Goal: Information Seeking & Learning: Understand process/instructions

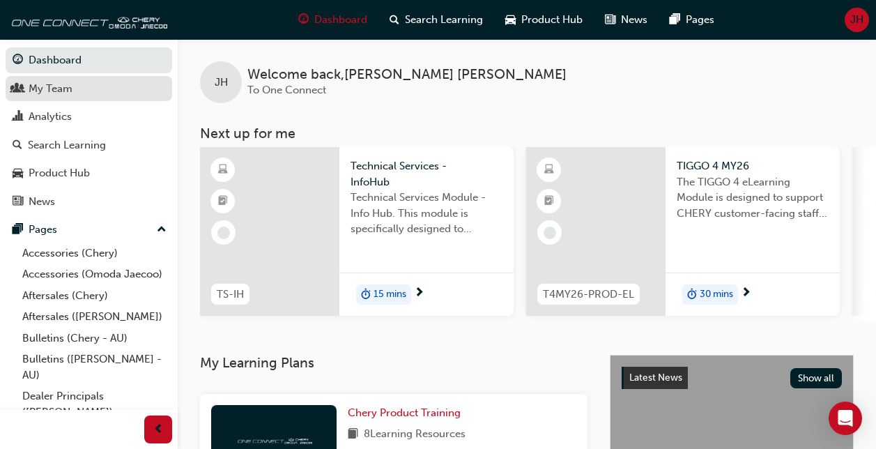
click at [79, 91] on div "My Team" at bounding box center [89, 88] width 153 height 17
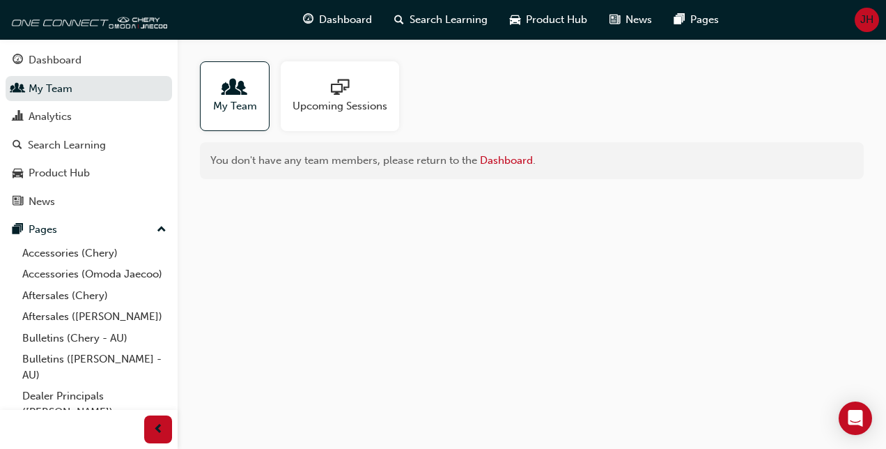
click at [240, 98] on span "people-icon" at bounding box center [235, 89] width 18 height 20
click at [79, 56] on div "Dashboard" at bounding box center [55, 60] width 53 height 16
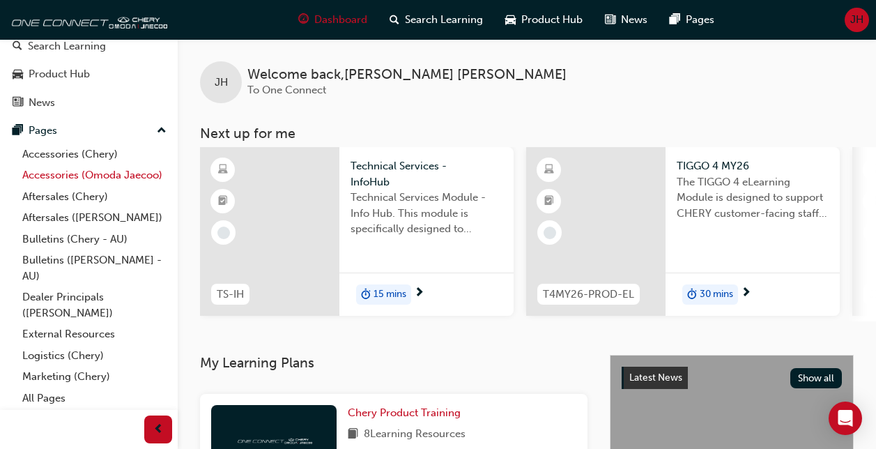
scroll to position [115, 0]
click at [93, 291] on link "Dealer Principals ([PERSON_NAME])" at bounding box center [94, 304] width 155 height 37
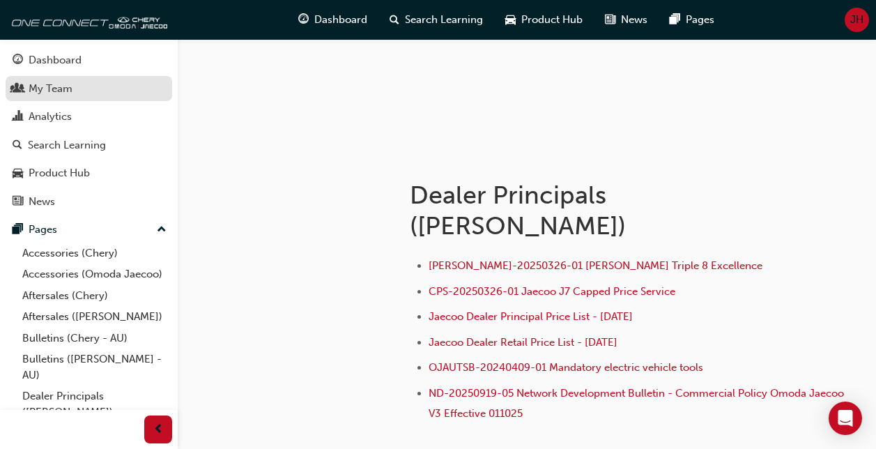
click at [35, 98] on link "My Team" at bounding box center [89, 89] width 167 height 26
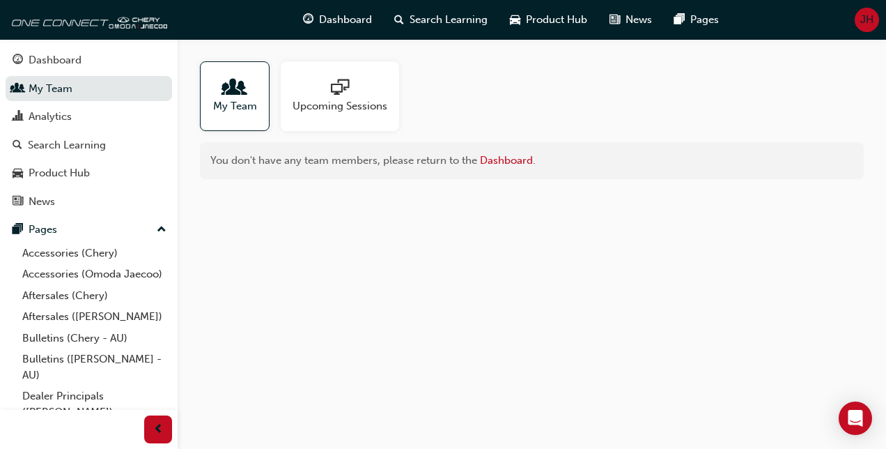
click at [232, 113] on div "My Team" at bounding box center [235, 96] width 70 height 70
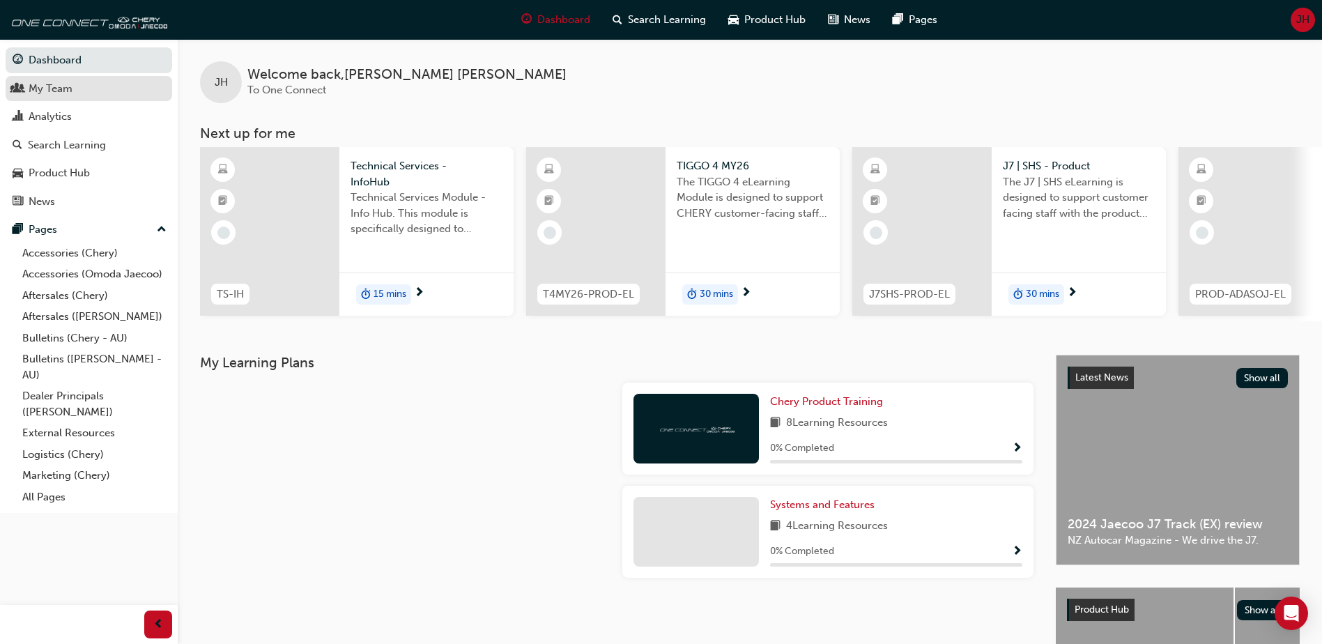
click at [56, 99] on link "My Team" at bounding box center [89, 89] width 167 height 26
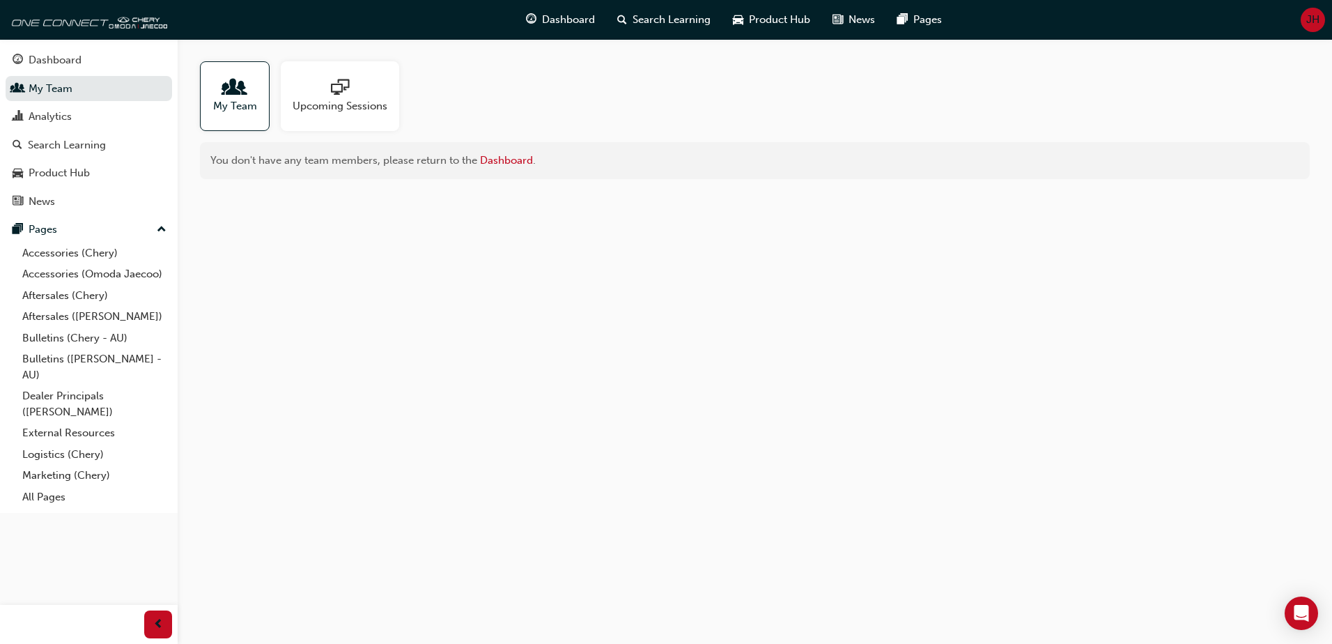
click at [257, 104] on div "My Team" at bounding box center [235, 96] width 70 height 70
click at [256, 104] on span "My Team" at bounding box center [235, 106] width 44 height 16
click at [264, 104] on div "My Team" at bounding box center [235, 96] width 70 height 70
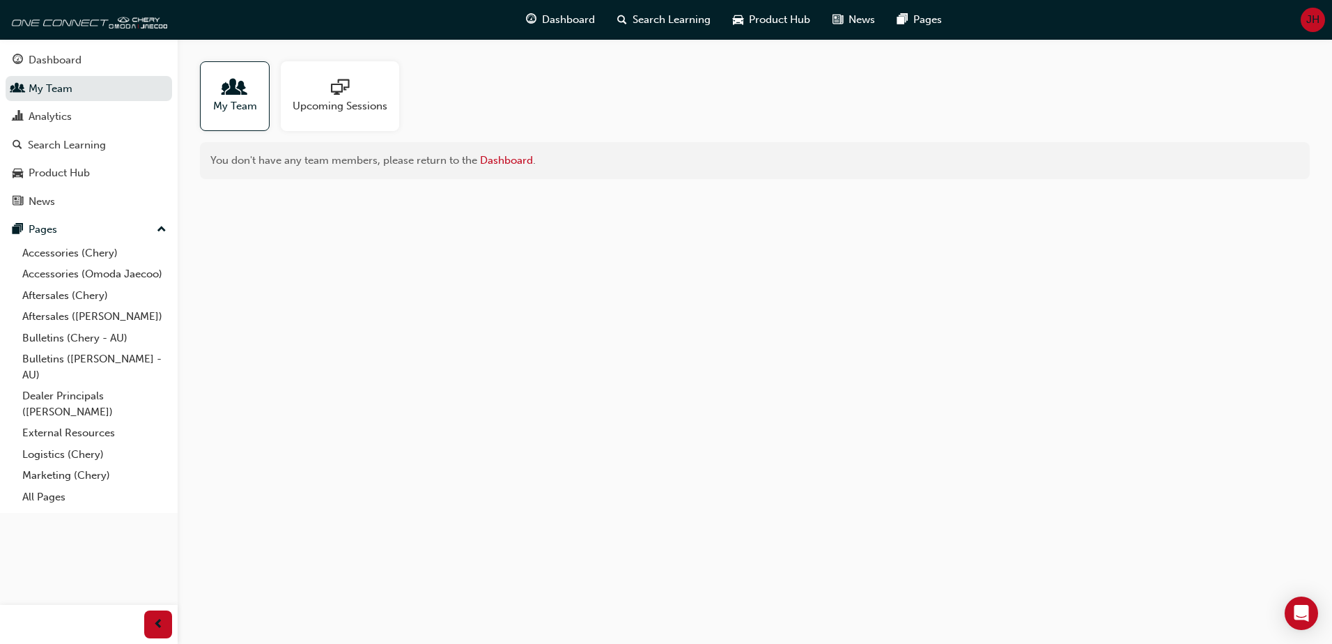
click at [264, 104] on div "My Team" at bounding box center [235, 96] width 70 height 70
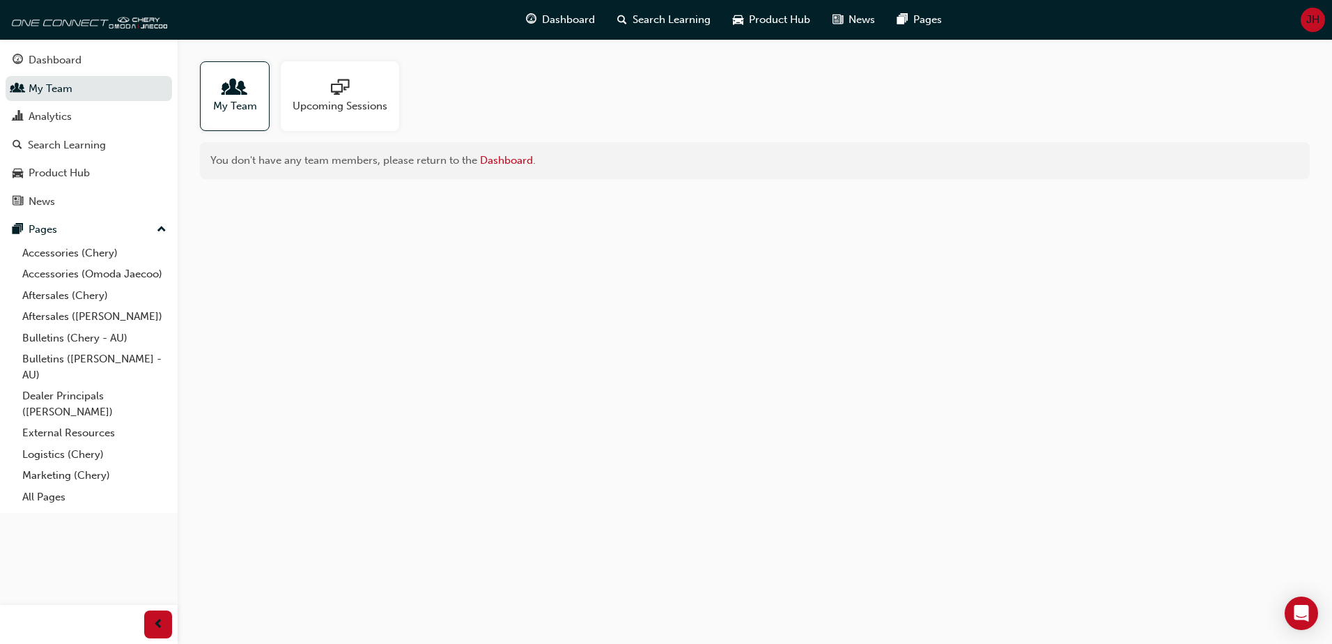
click at [264, 104] on div "My Team" at bounding box center [235, 96] width 70 height 70
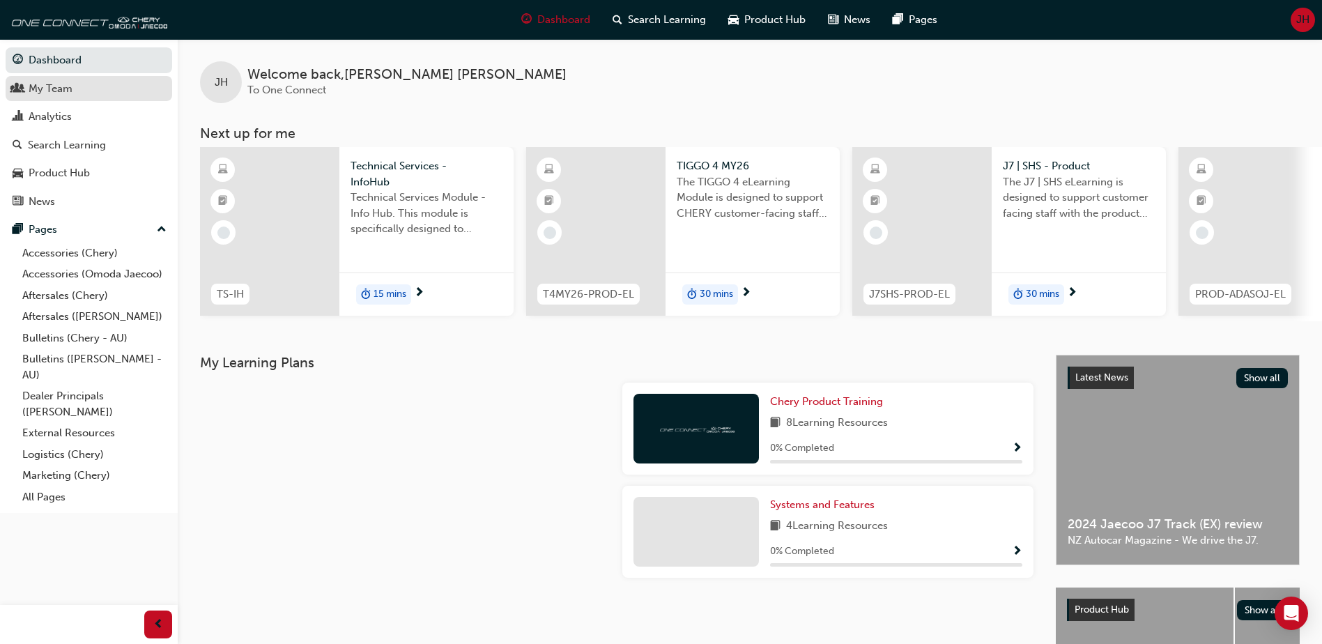
click at [59, 97] on link "My Team" at bounding box center [89, 89] width 167 height 26
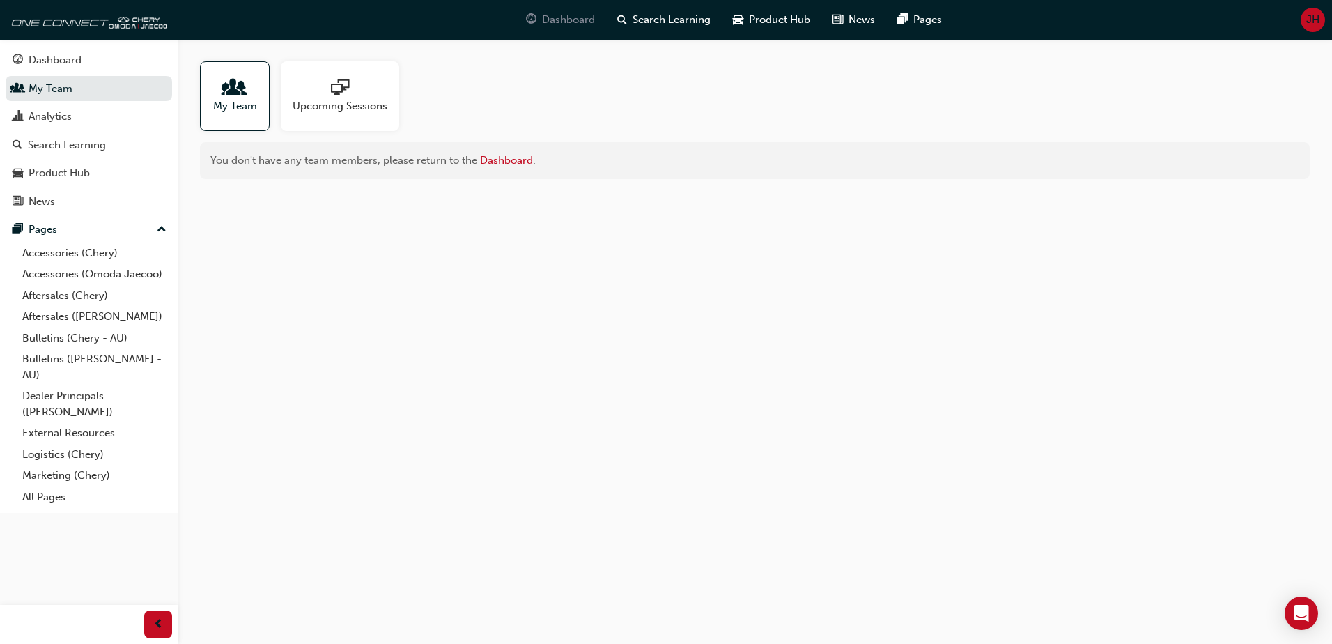
click at [558, 24] on span "Dashboard" at bounding box center [568, 20] width 53 height 16
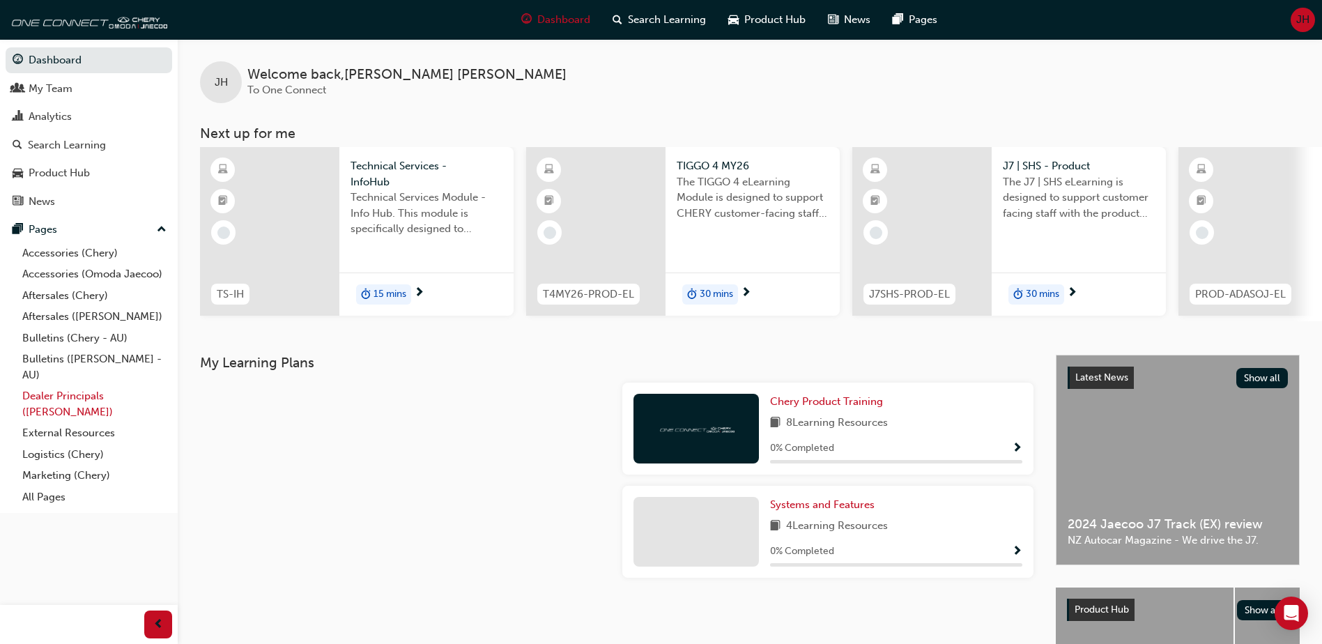
click at [91, 405] on link "Dealer Principals ([PERSON_NAME])" at bounding box center [94, 403] width 155 height 37
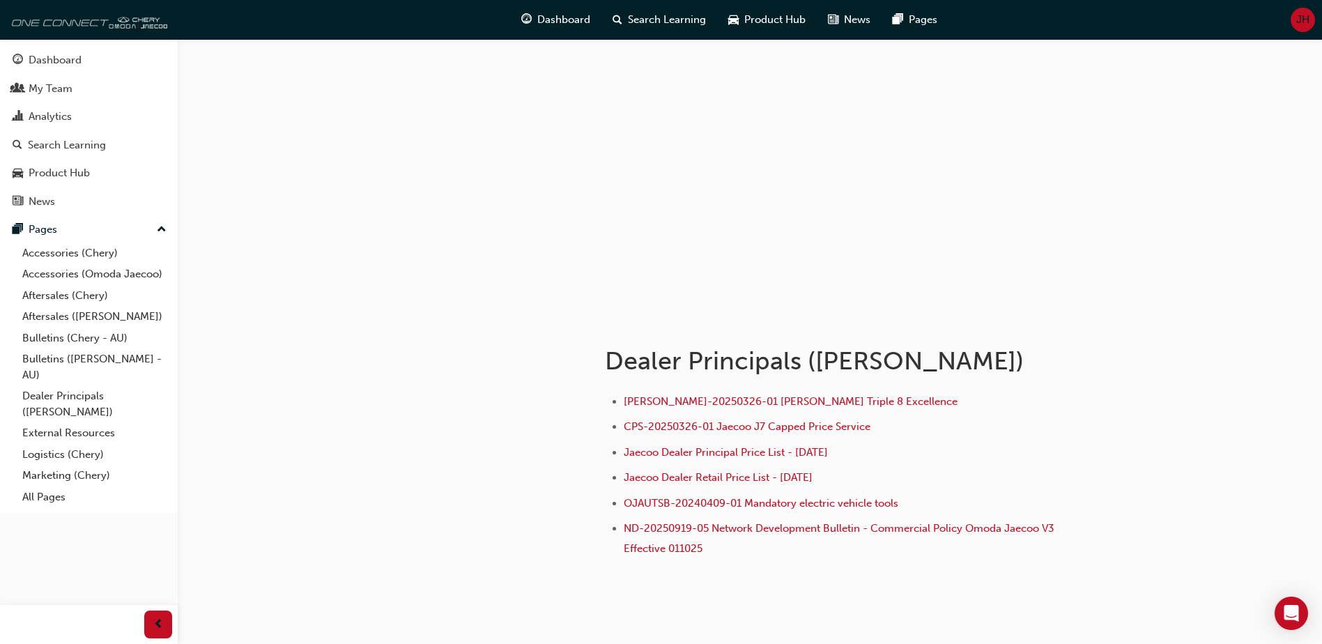
click at [109, 22] on img at bounding box center [87, 20] width 160 height 28
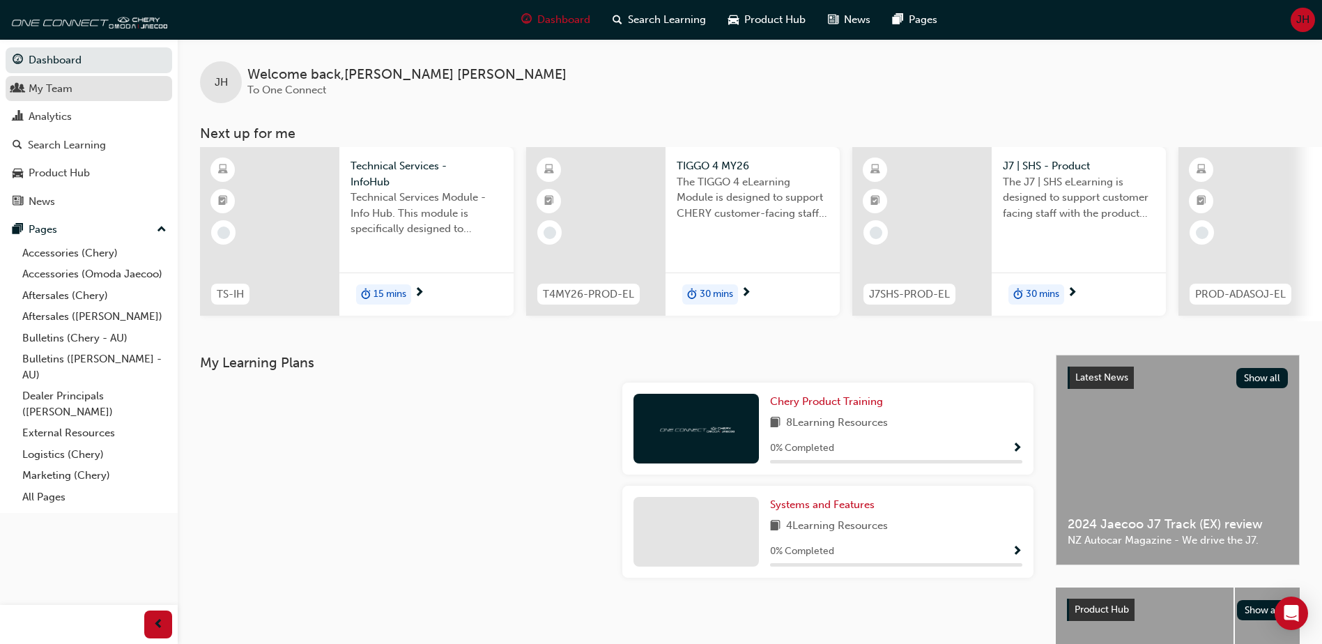
click at [84, 100] on link "My Team" at bounding box center [89, 89] width 167 height 26
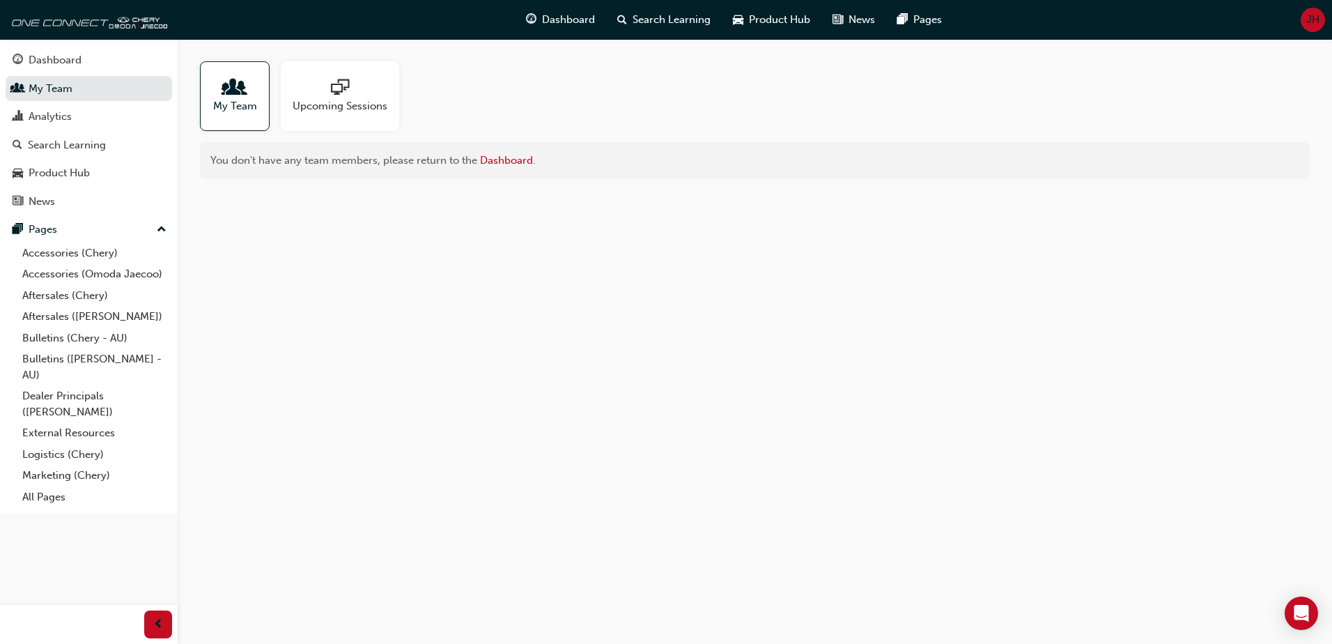
click at [251, 113] on span "My Team" at bounding box center [235, 106] width 44 height 16
click at [509, 163] on link "Dashboard" at bounding box center [506, 160] width 53 height 13
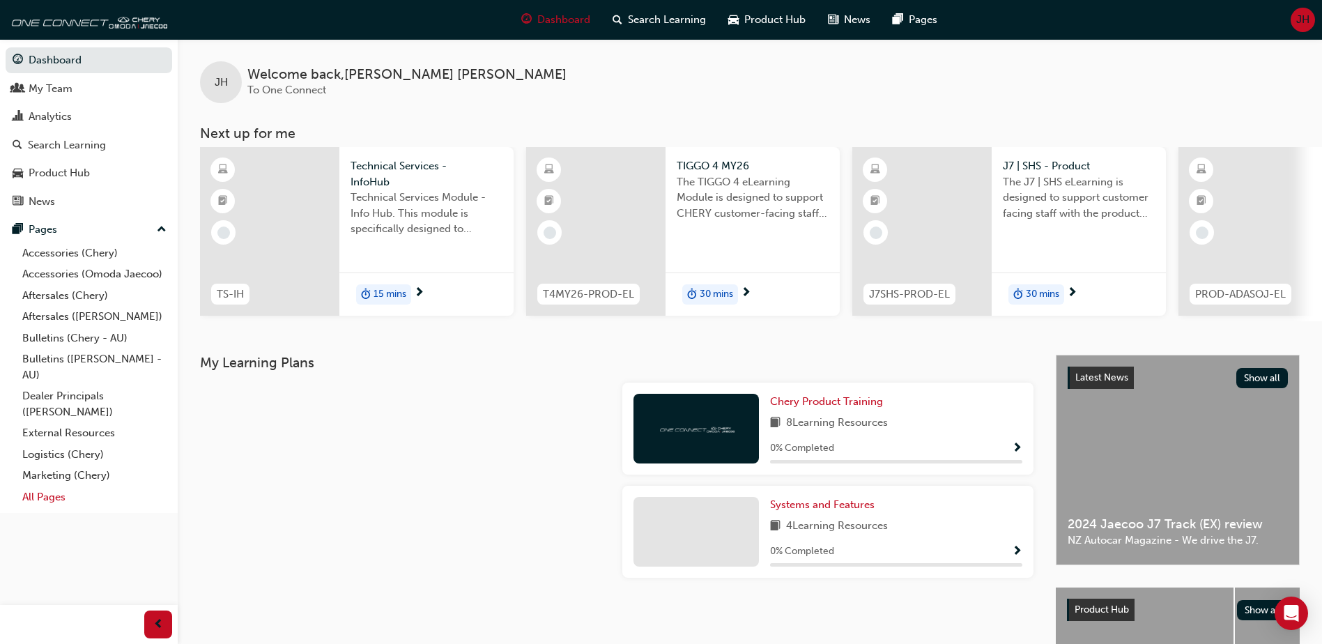
click at [46, 500] on link "All Pages" at bounding box center [94, 497] width 155 height 22
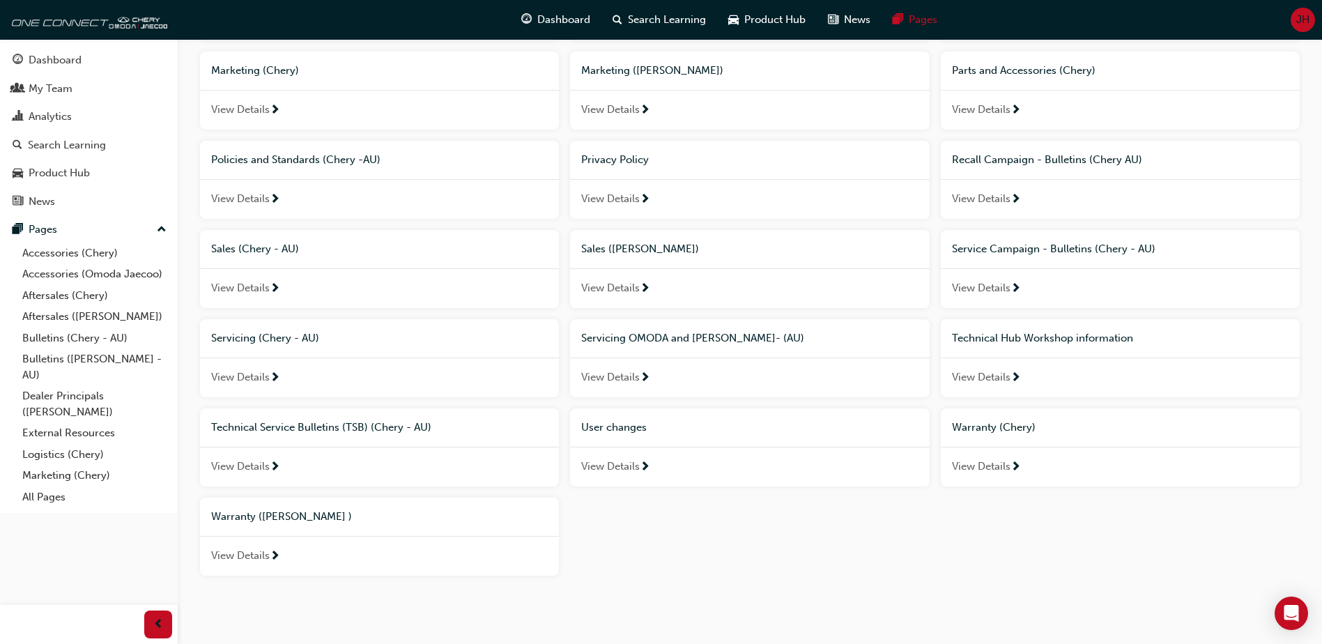
scroll to position [618, 0]
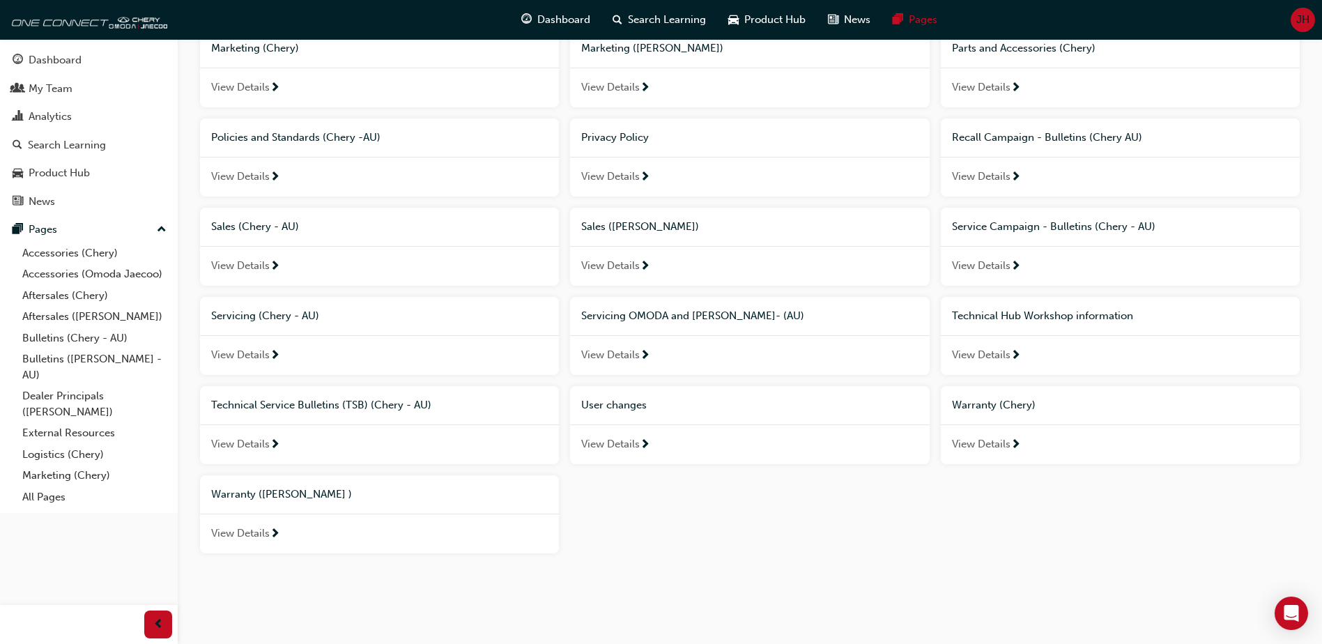
click at [619, 406] on span "User changes" at bounding box center [613, 405] width 65 height 13
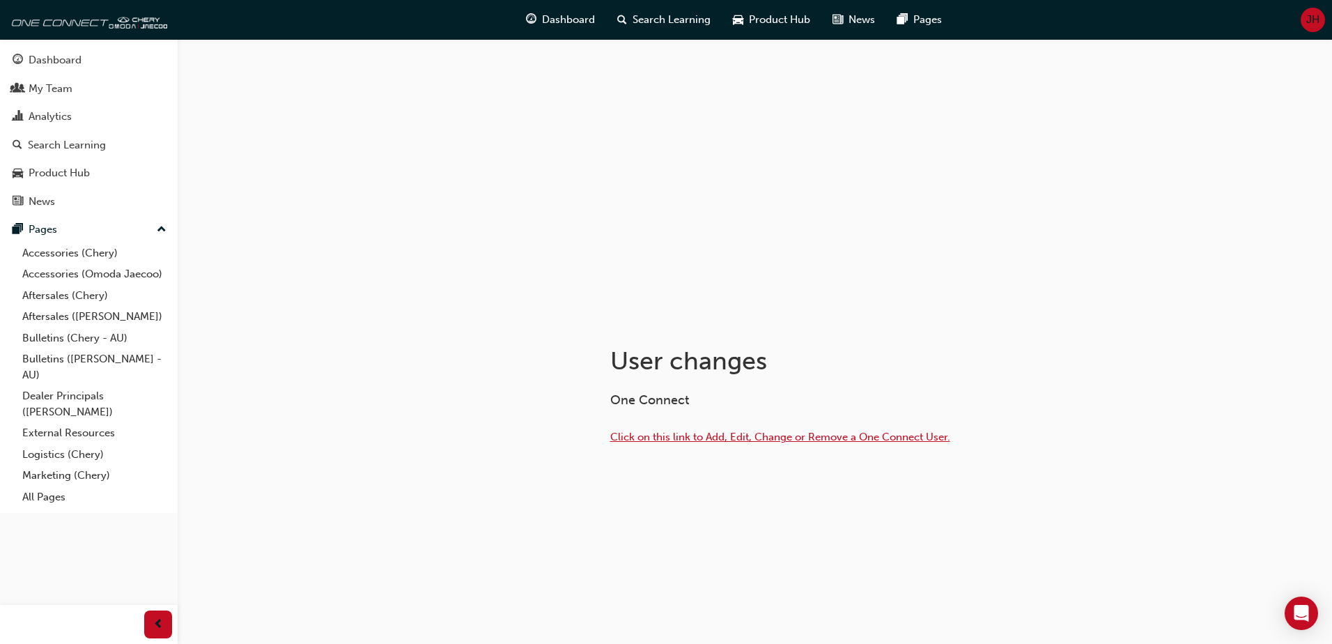
click at [679, 442] on span "Click on this link to Add, Edit, Change or Remove a One Connect User." at bounding box center [780, 437] width 340 height 13
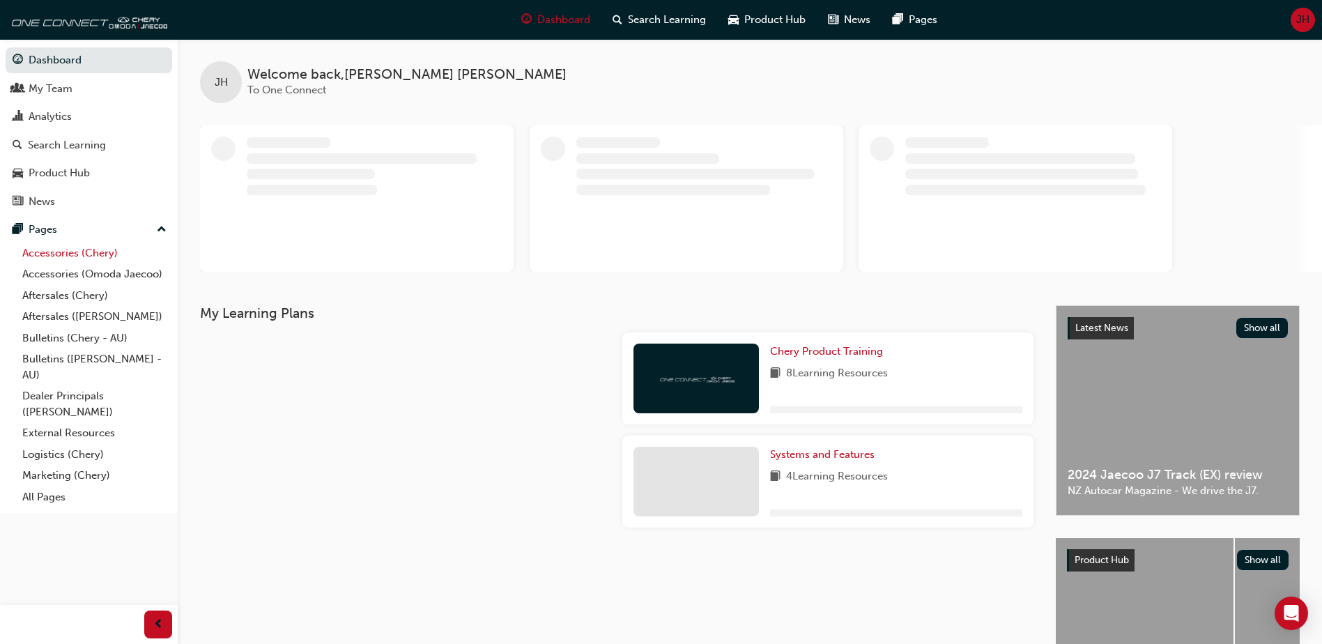
click at [60, 254] on link "Accessories (Chery)" at bounding box center [94, 253] width 155 height 22
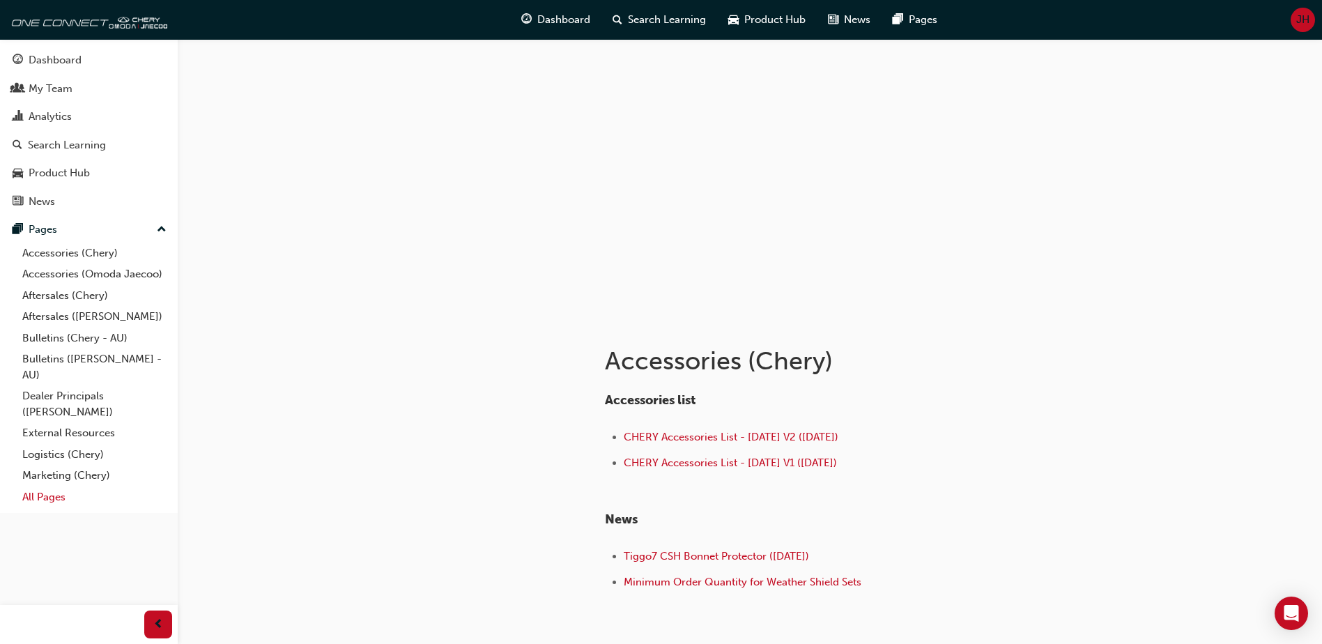
click at [48, 494] on link "All Pages" at bounding box center [94, 497] width 155 height 22
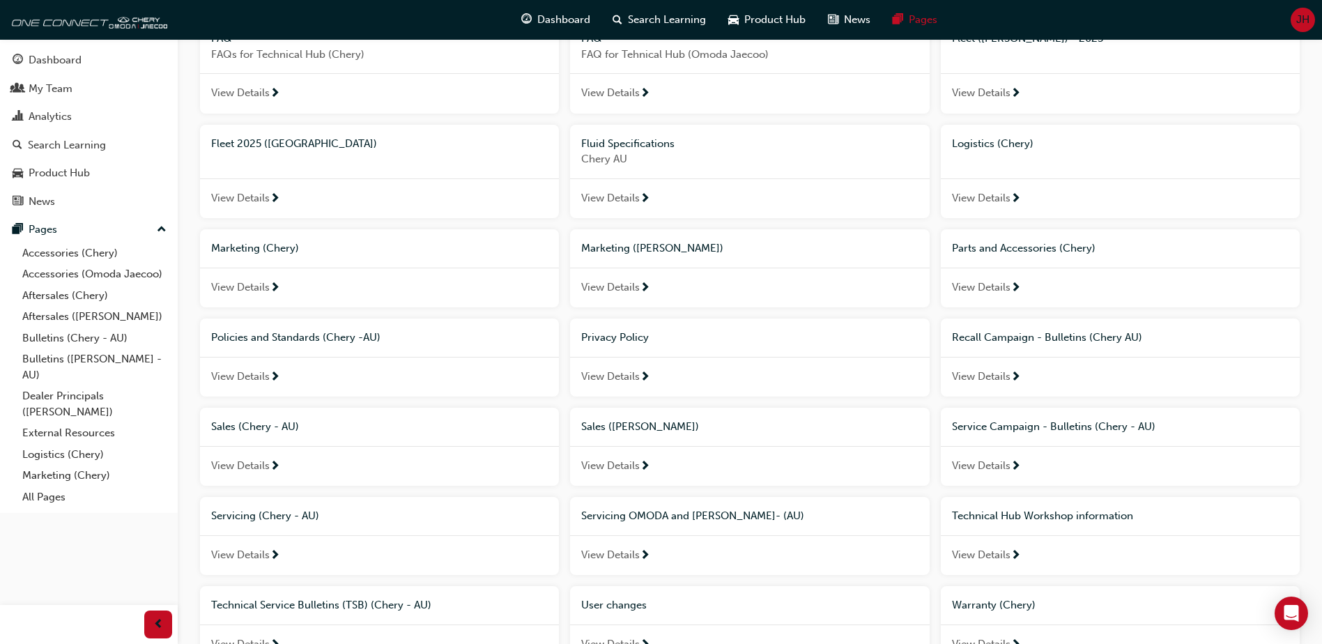
scroll to position [618, 0]
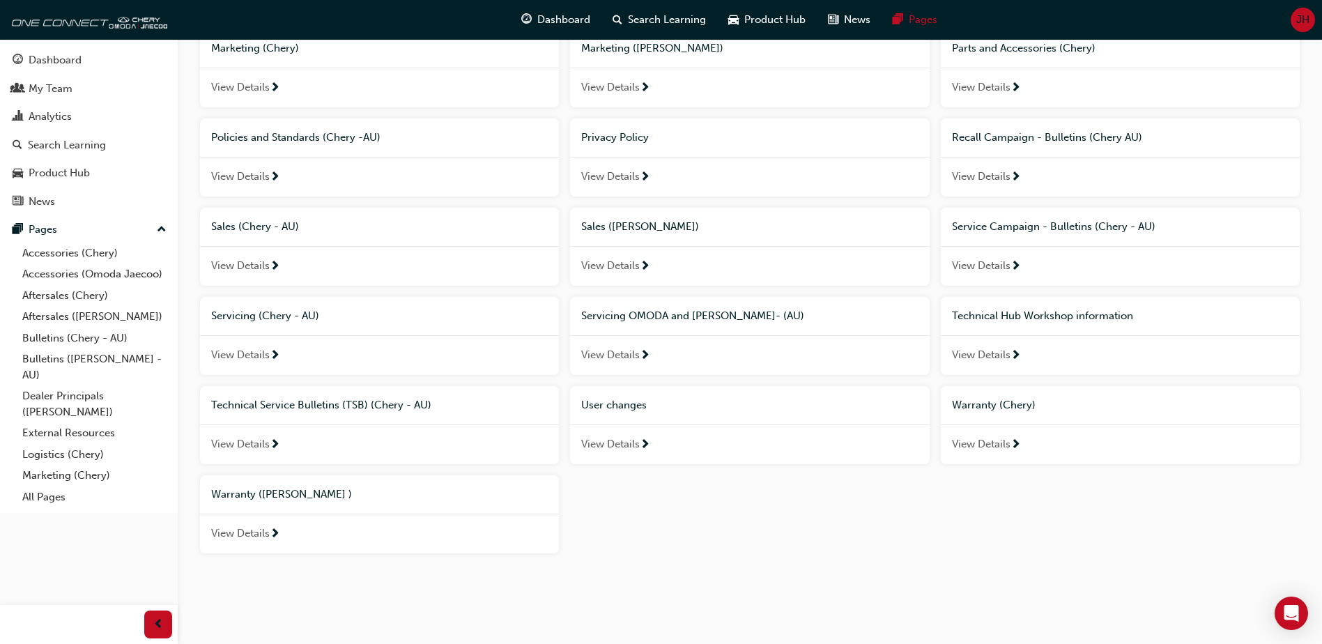
click at [603, 445] on span "View Details" at bounding box center [610, 444] width 59 height 16
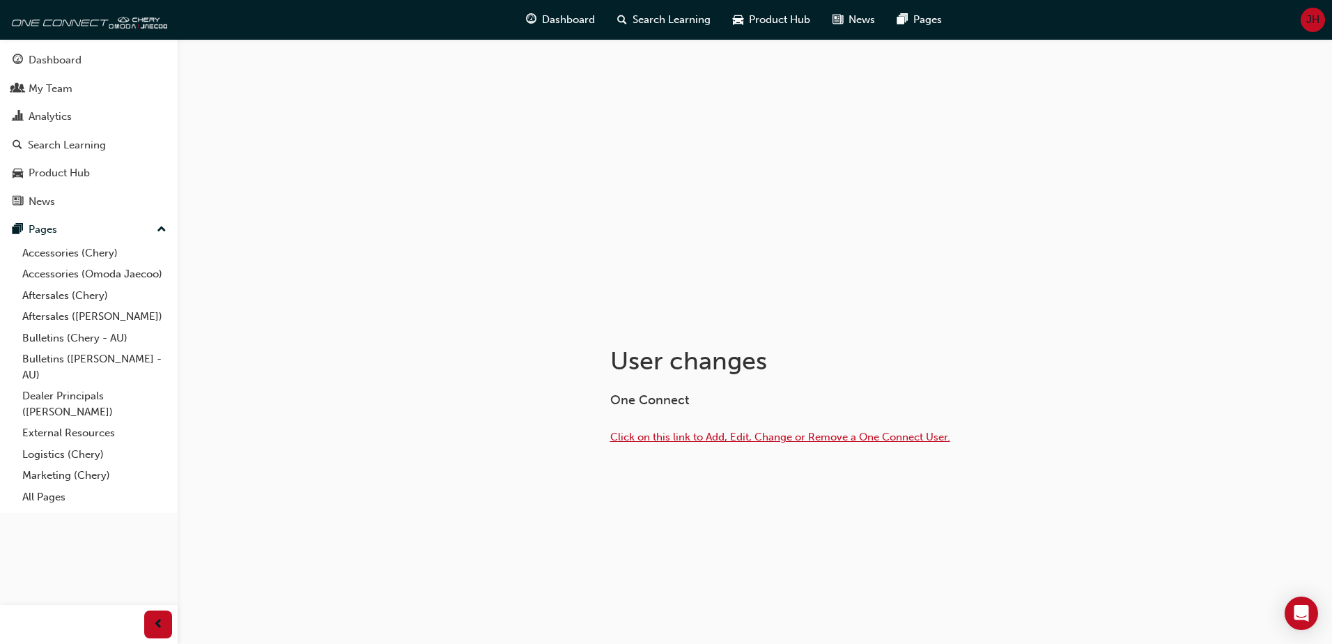
click at [663, 432] on span "Click on this link to Add, Edit, Change or Remove a One Connect User." at bounding box center [780, 437] width 340 height 13
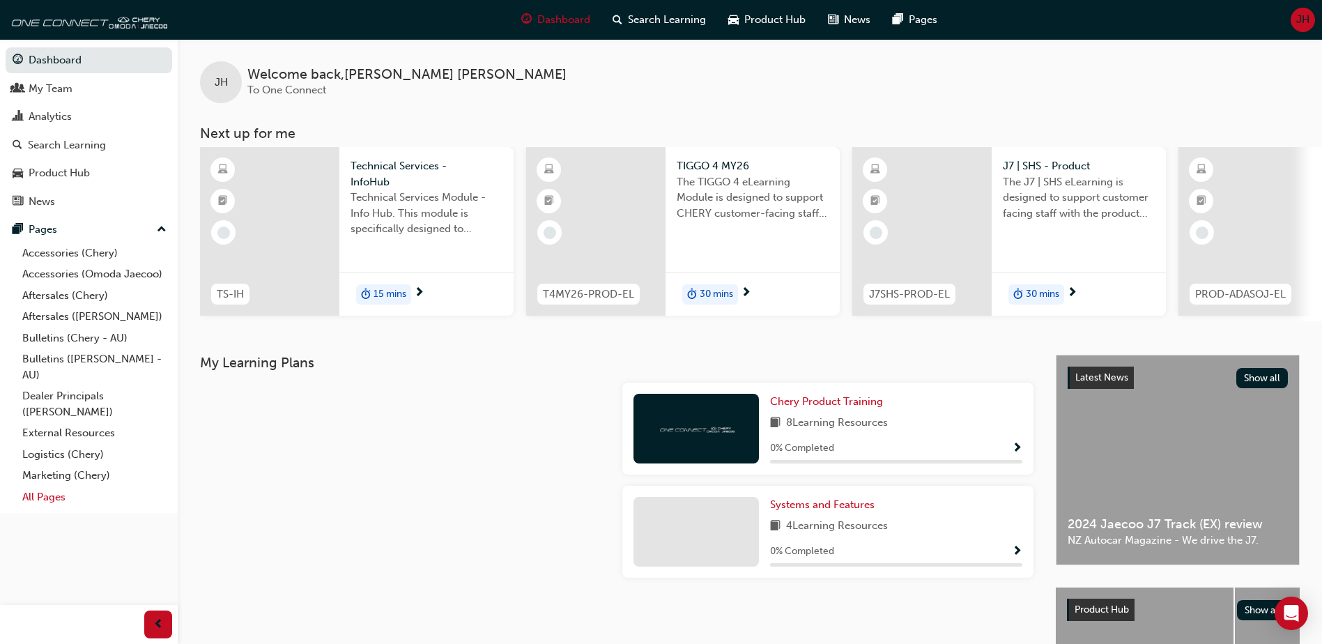
click at [57, 498] on link "All Pages" at bounding box center [94, 497] width 155 height 22
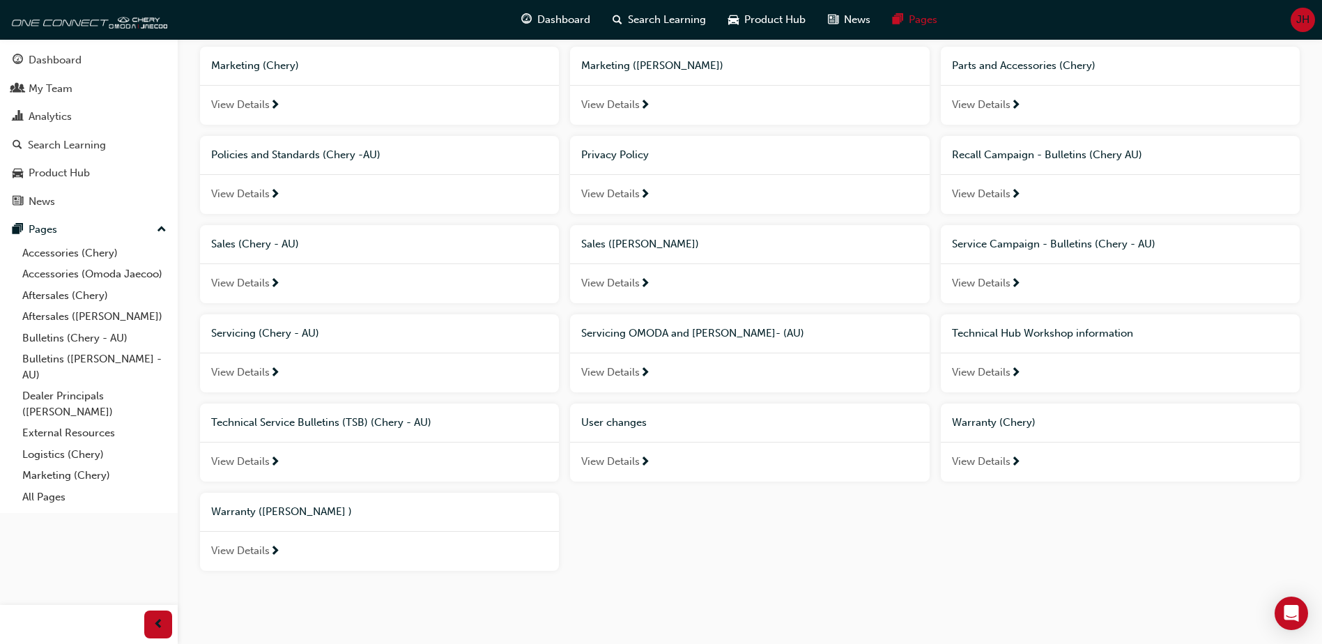
scroll to position [618, 0]
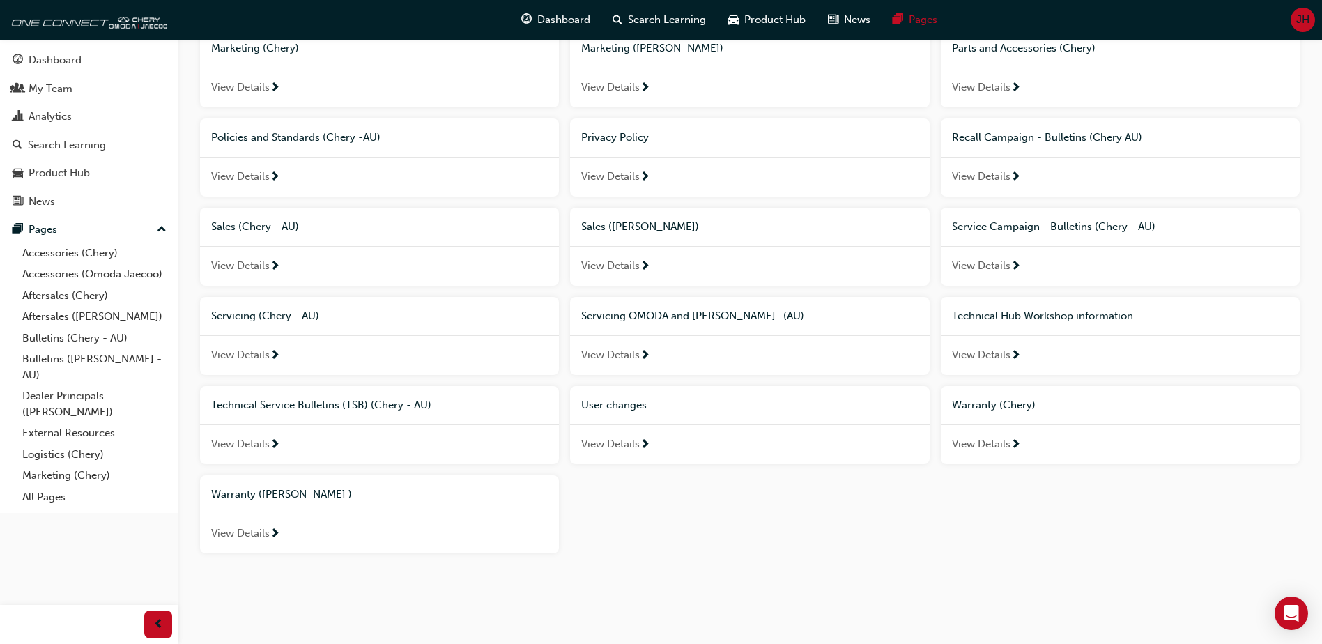
click at [625, 444] on span "View Details" at bounding box center [610, 444] width 59 height 16
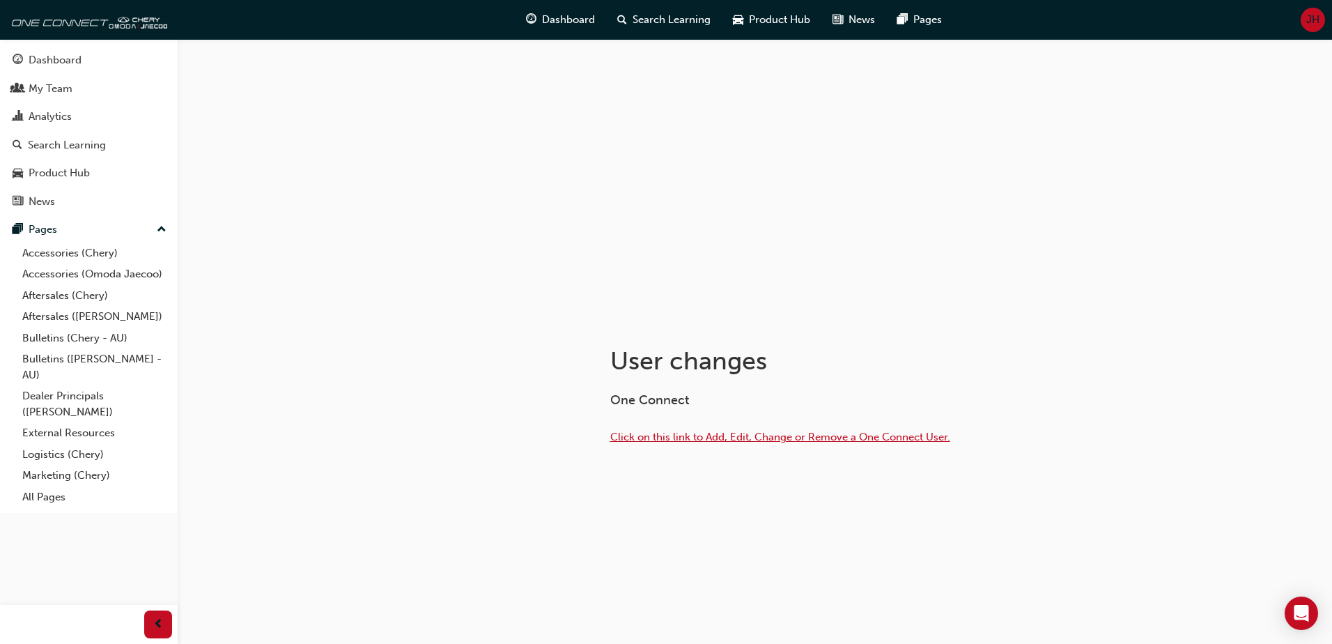
click at [690, 432] on span "Click on this link to Add, Edit, Change or Remove a One Connect User." at bounding box center [780, 437] width 340 height 13
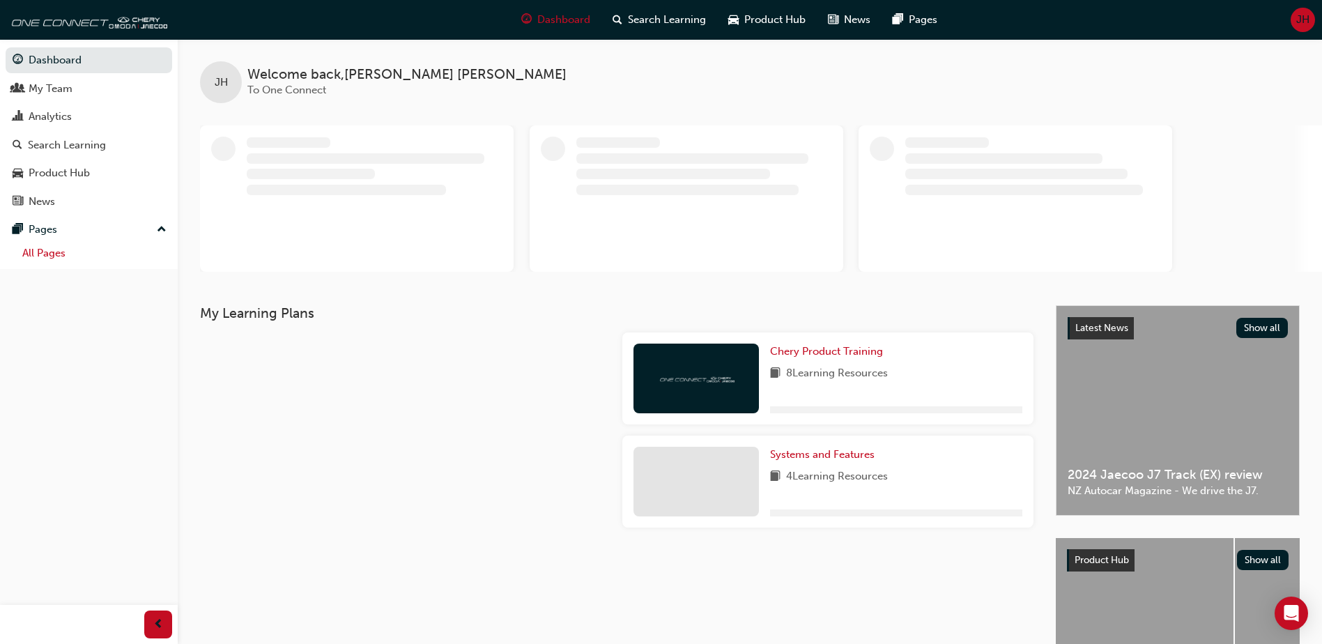
click at [39, 252] on link "All Pages" at bounding box center [94, 253] width 155 height 22
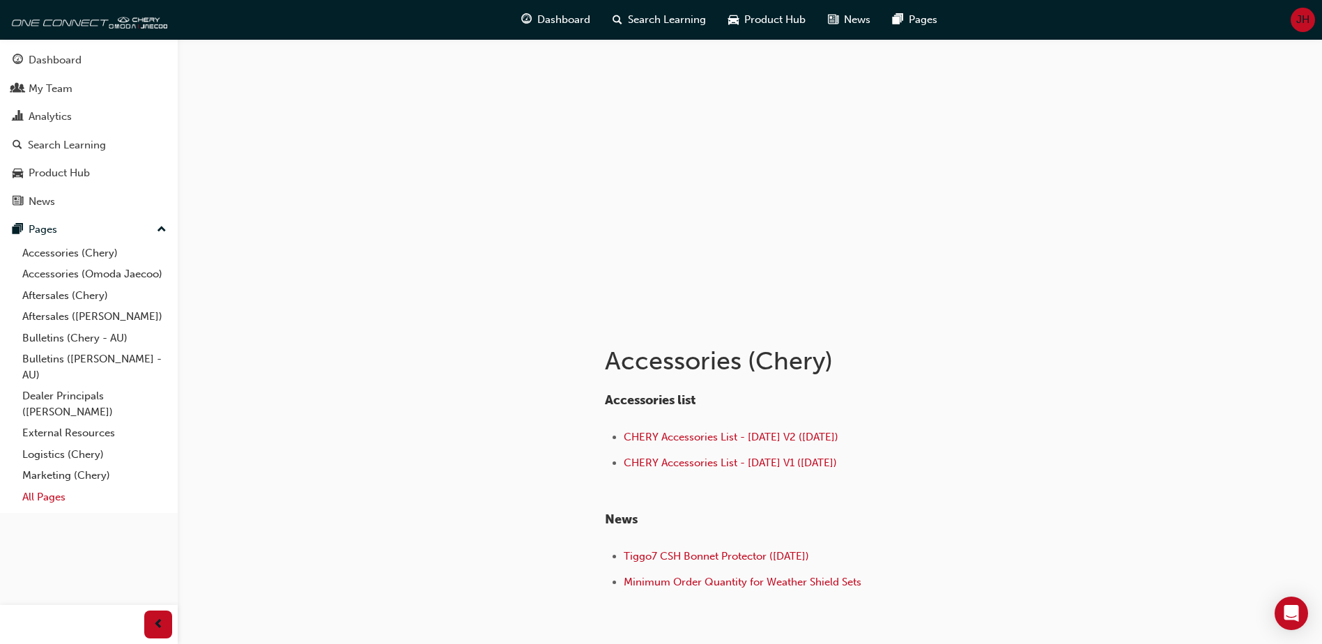
click at [36, 503] on link "All Pages" at bounding box center [94, 497] width 155 height 22
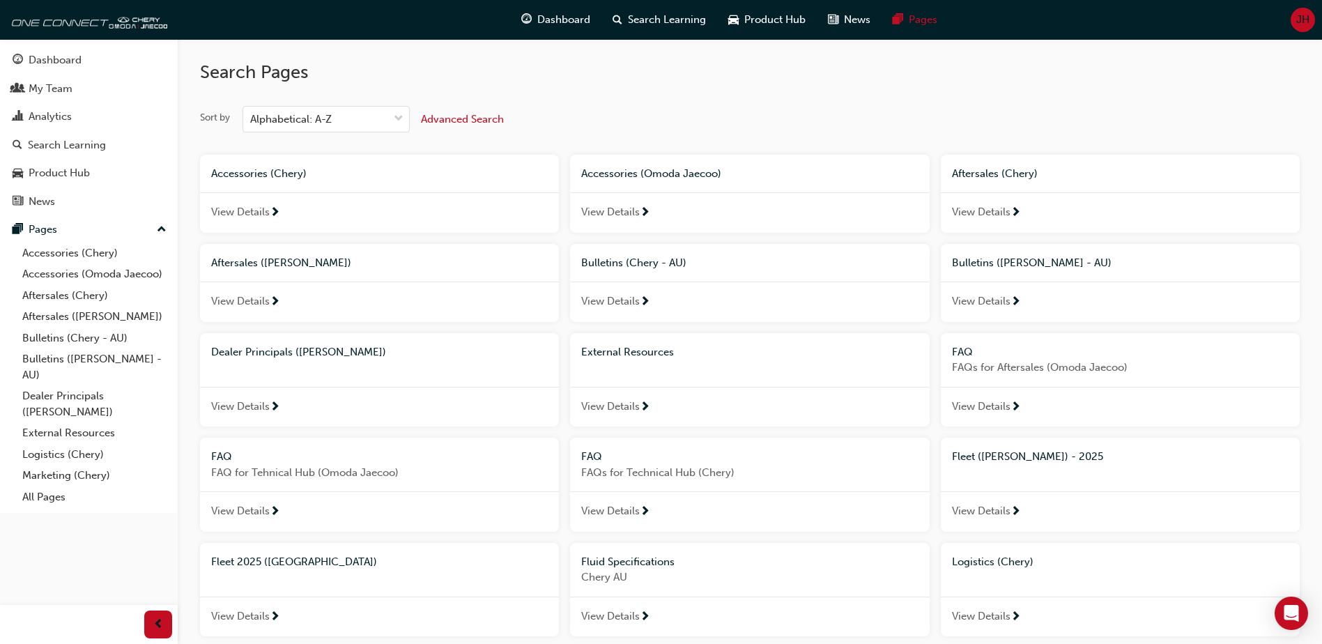
scroll to position [618, 0]
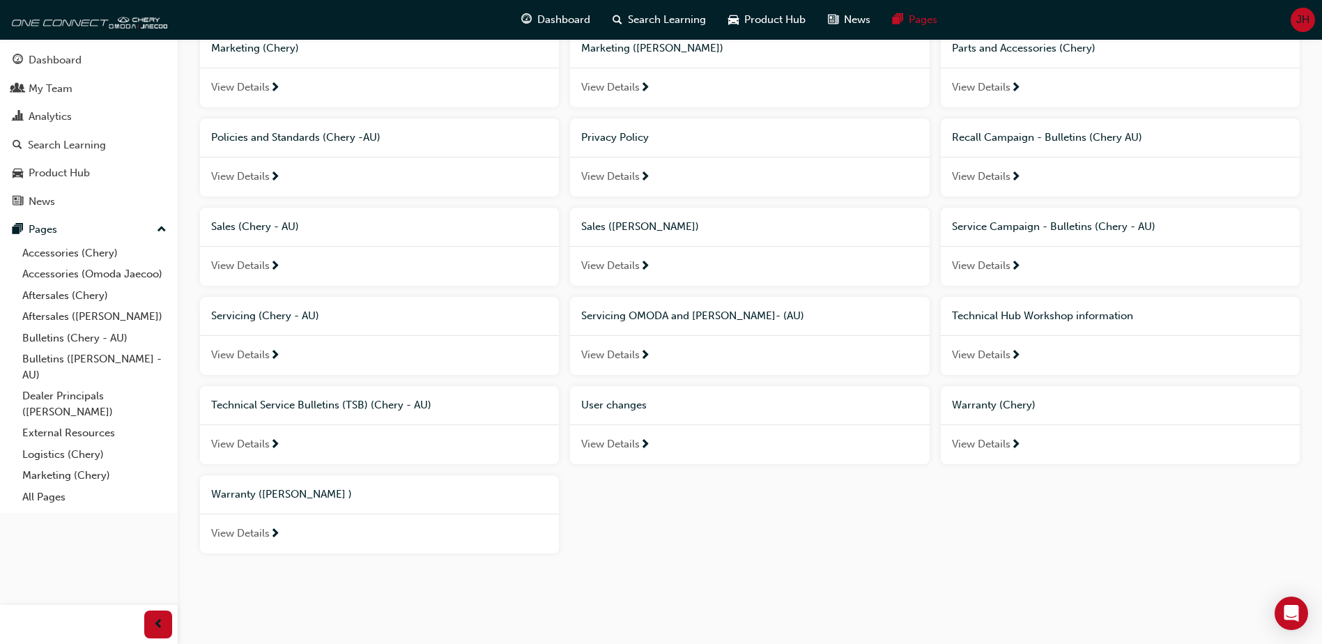
click at [628, 446] on span "View Details" at bounding box center [610, 444] width 59 height 16
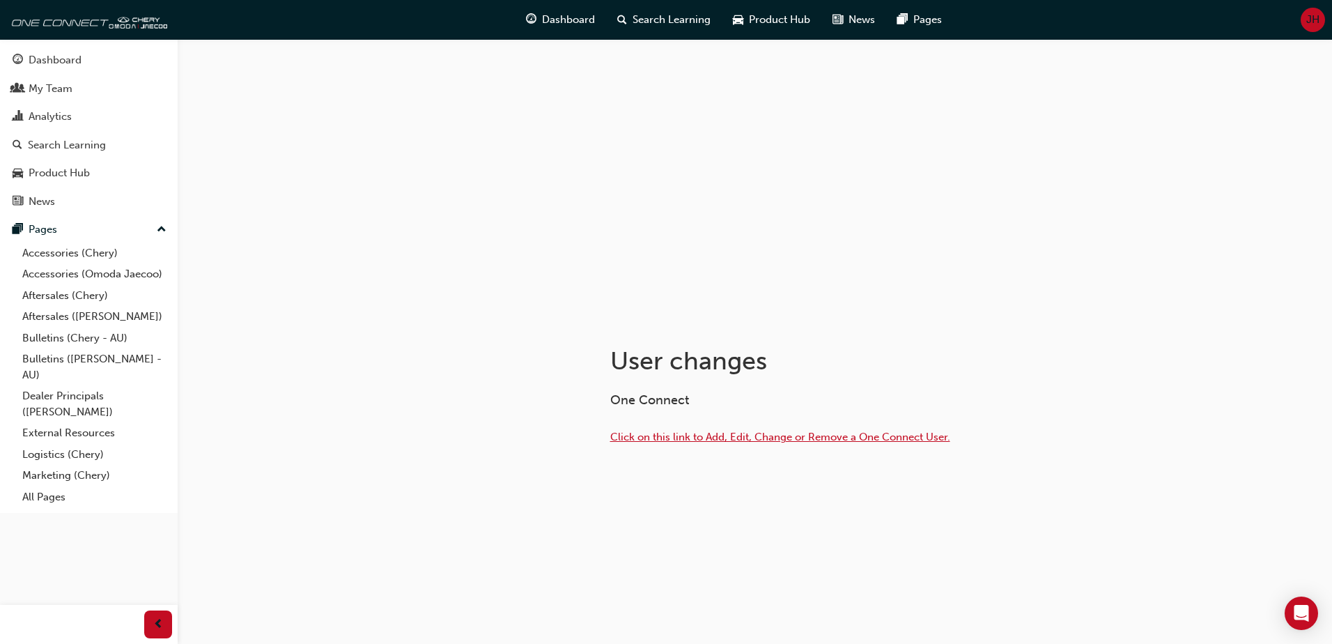
click at [707, 436] on span "Click on this link to Add, Edit, Change or Remove a One Connect User." at bounding box center [780, 437] width 340 height 13
